Goal: Task Accomplishment & Management: Manage account settings

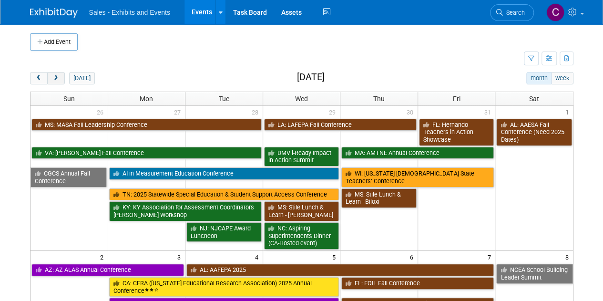
click at [56, 82] on button "next" at bounding box center [56, 78] width 18 height 12
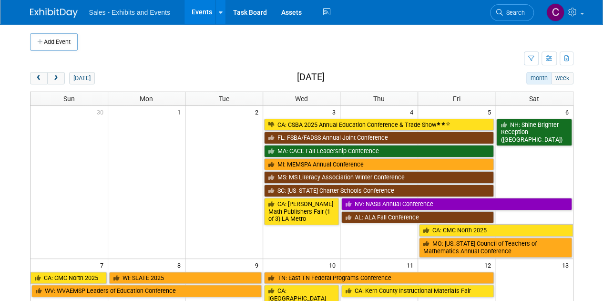
click at [447, 226] on link "CA: CMC North 2025" at bounding box center [496, 230] width 154 height 12
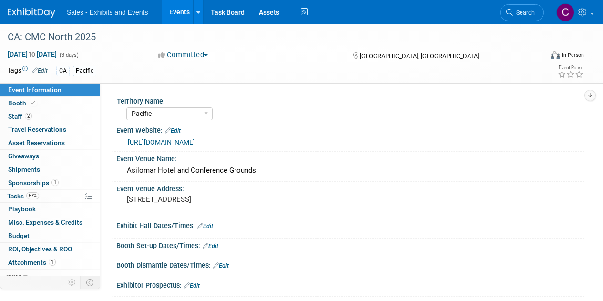
select select "Pacific"
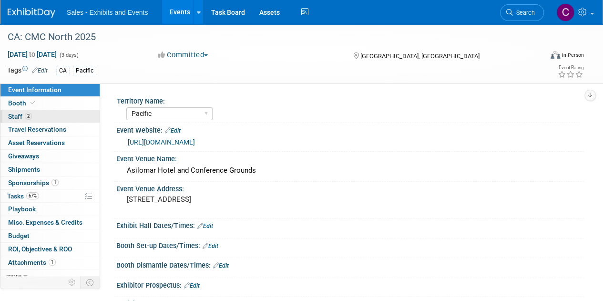
click at [17, 114] on span "Staff 2" at bounding box center [20, 116] width 24 height 8
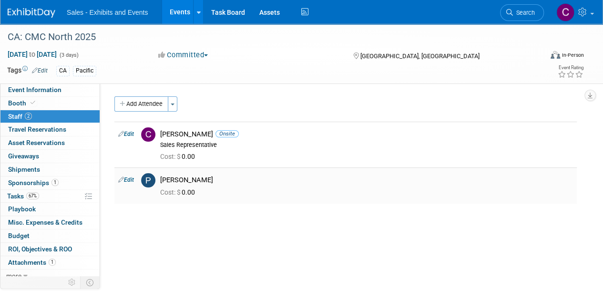
click at [129, 179] on link "Edit" at bounding box center [126, 179] width 16 height 7
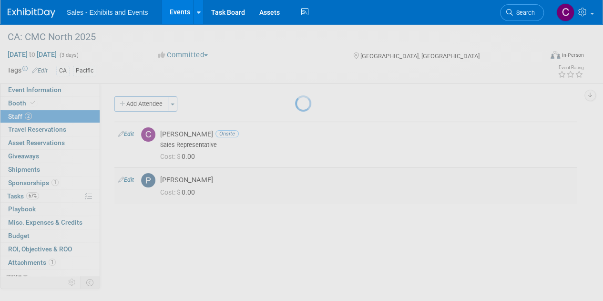
select select "0d380489-bdf6-4008-9003-a30c169f5040"
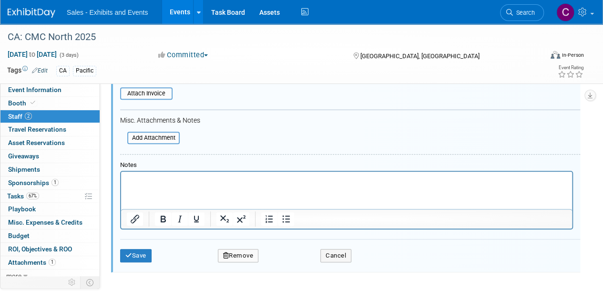
scroll to position [295, 0]
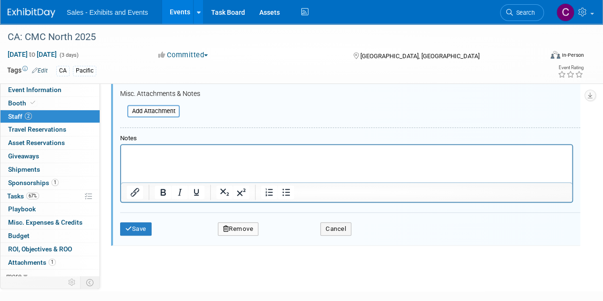
click at [241, 222] on button "Remove" at bounding box center [238, 228] width 41 height 13
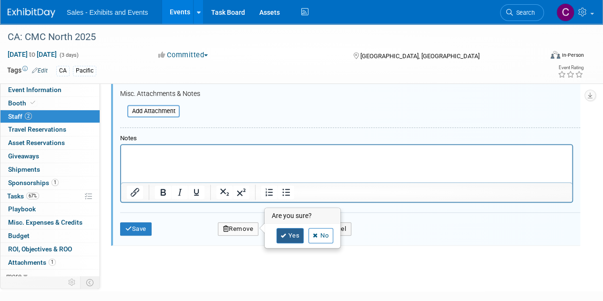
click at [289, 234] on link "Yes" at bounding box center [290, 235] width 28 height 15
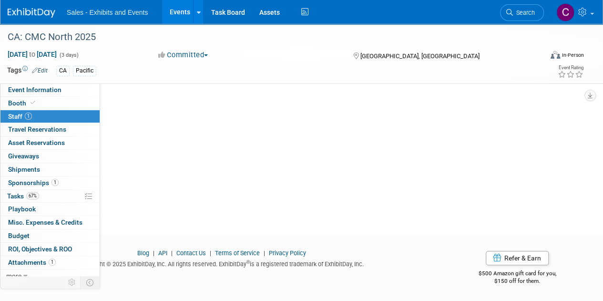
scroll to position [0, 0]
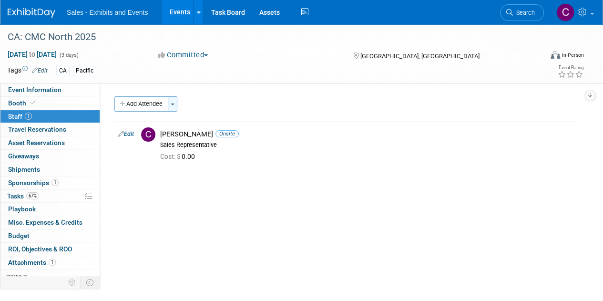
click at [173, 109] on button "Toggle Dropdown" at bounding box center [173, 103] width 10 height 15
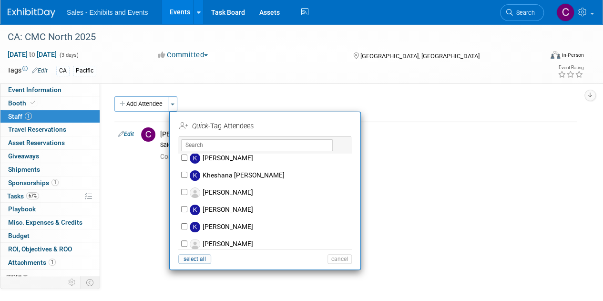
scroll to position [2666, 0]
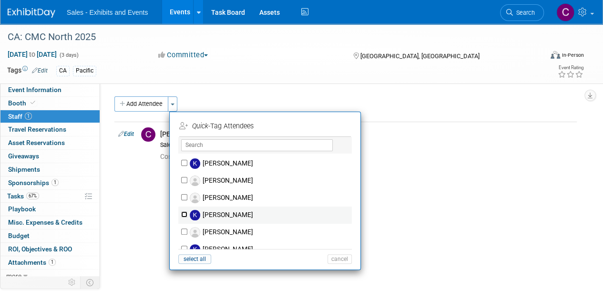
click at [182, 211] on input "Kenzi Murray" at bounding box center [184, 214] width 6 height 6
checkbox input "true"
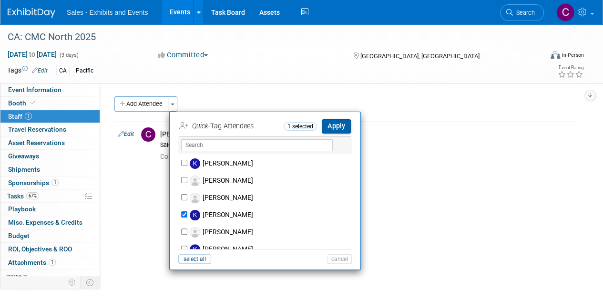
click at [340, 122] on button "Apply" at bounding box center [336, 126] width 29 height 14
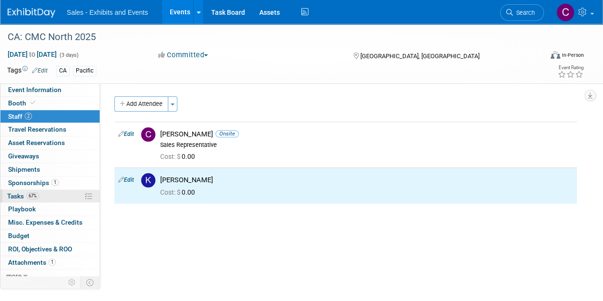
click at [20, 197] on span "Tasks 67%" at bounding box center [23, 196] width 32 height 8
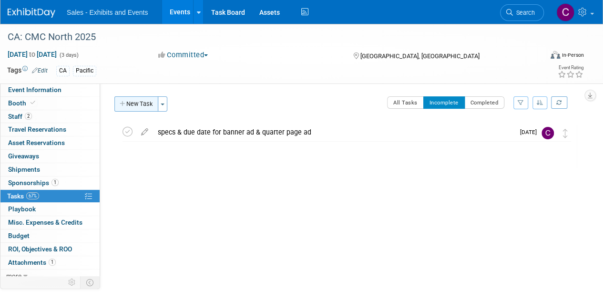
click at [136, 105] on button "New Task" at bounding box center [136, 103] width 44 height 15
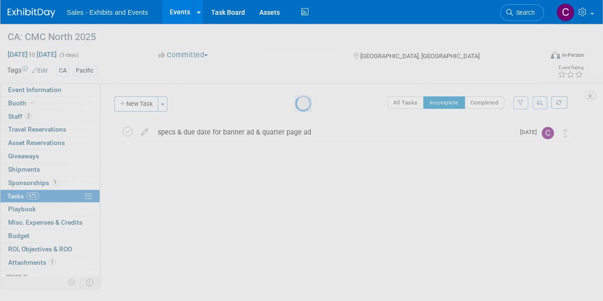
select select "8"
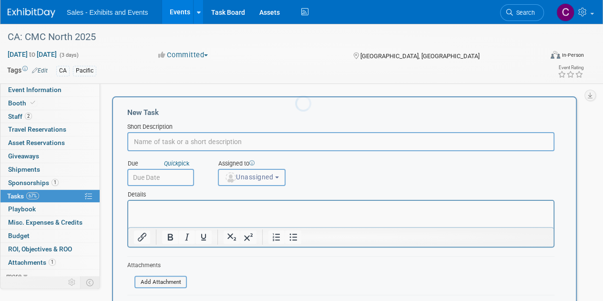
scroll to position [0, 0]
type input "i"
type input "finalize attendees with org"
click at [167, 176] on input "text" at bounding box center [160, 177] width 67 height 17
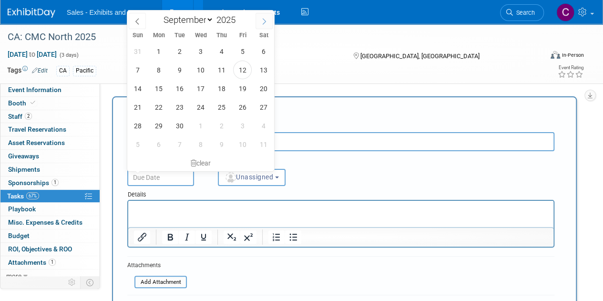
click at [262, 23] on icon at bounding box center [264, 21] width 7 height 7
select select "9"
click at [165, 106] on span "20" at bounding box center [158, 107] width 19 height 19
type input "Oct 20, 2025"
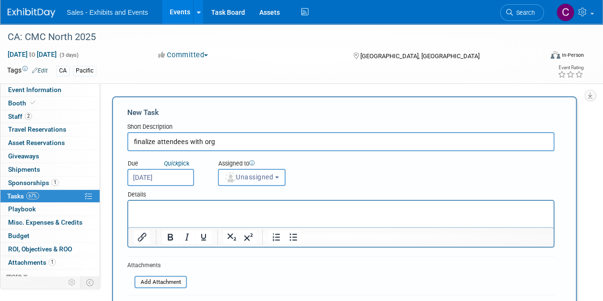
click at [256, 180] on span "Unassigned" at bounding box center [248, 177] width 49 height 8
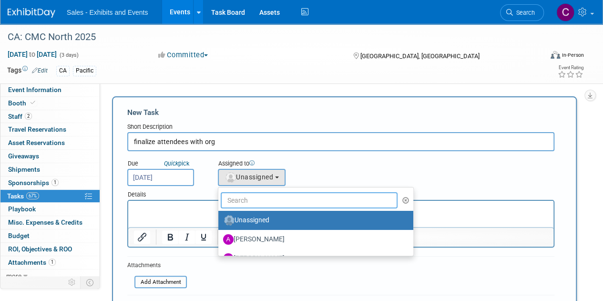
click at [251, 196] on input "text" at bounding box center [309, 200] width 177 height 16
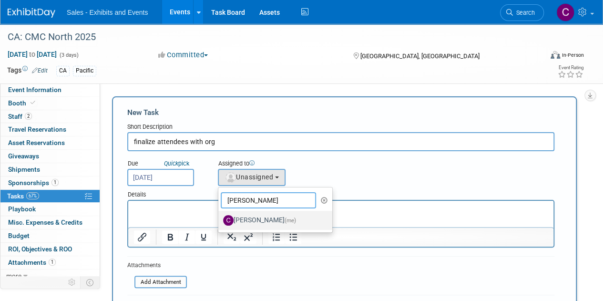
type input "christine"
drag, startPoint x: 260, startPoint y: 218, endPoint x: 411, endPoint y: 15, distance: 253.7
click at [260, 218] on label "Christine Lurz (me)" at bounding box center [273, 220] width 100 height 15
click at [220, 218] on input "Christine Lurz (me)" at bounding box center [216, 219] width 6 height 6
select select "a9e3834d-668b-4315-a5d4-069993be606a"
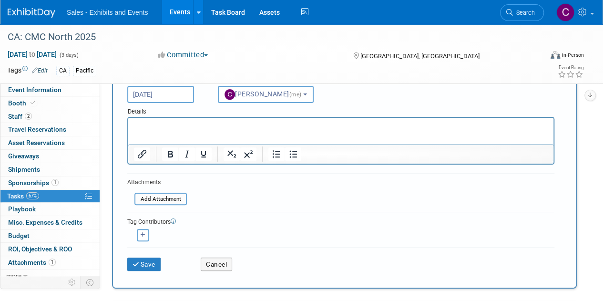
scroll to position [103, 0]
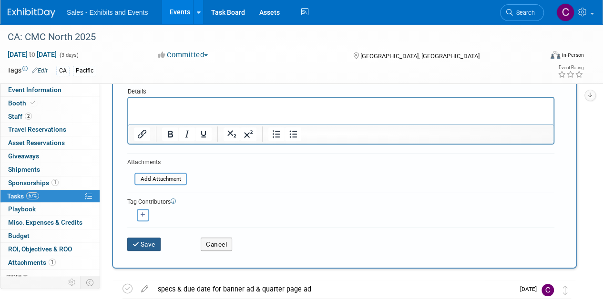
click at [152, 245] on button "Save" at bounding box center [143, 243] width 33 height 13
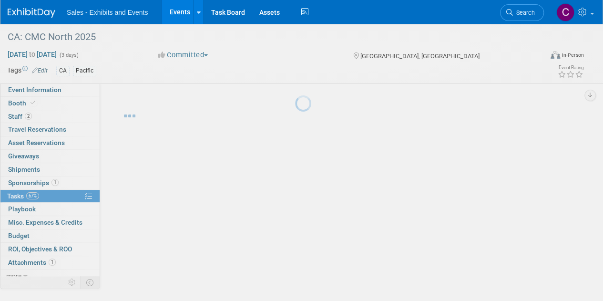
scroll to position [0, 0]
